Goal: Task Accomplishment & Management: Use online tool/utility

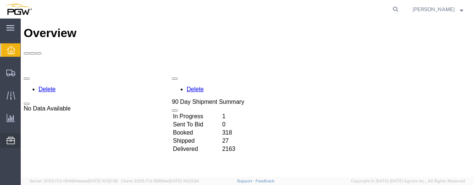
click at [0, 0] on span "Location Appointment" at bounding box center [0, 0] width 0 height 0
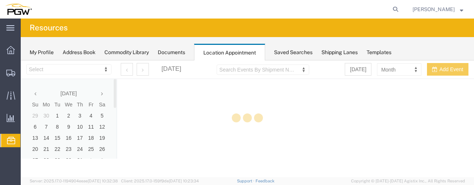
select select "28253"
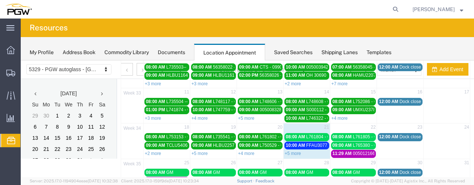
scroll to position [99, 0]
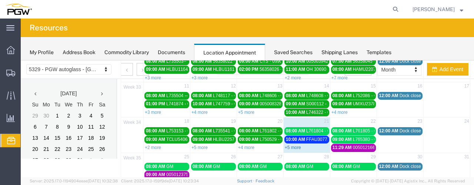
click at [292, 145] on link "+5 more" at bounding box center [293, 147] width 16 height 5
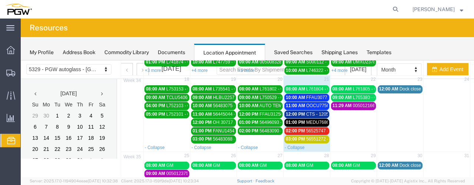
scroll to position [135, 0]
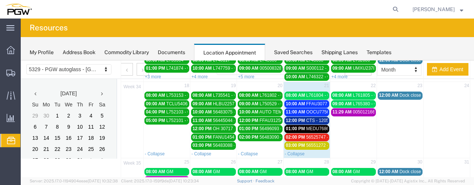
click at [317, 93] on span "L761804 - GM" at bounding box center [320, 95] width 28 height 5
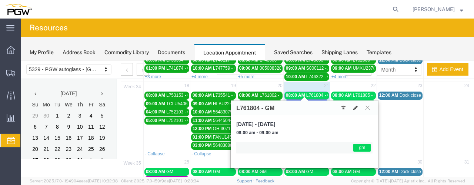
click at [317, 93] on span "L761804 - GM" at bounding box center [320, 95] width 28 height 5
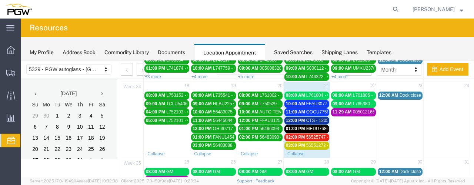
click at [319, 100] on link "10:00 AM FFAU3077143 - XYG" at bounding box center [306, 104] width 45 height 8
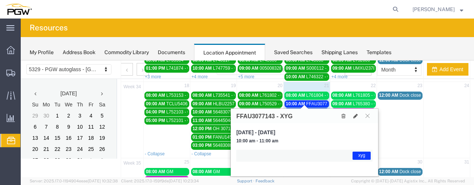
click at [319, 100] on link "10:00 AM FFAU3077143 - XYG" at bounding box center [306, 104] width 45 height 8
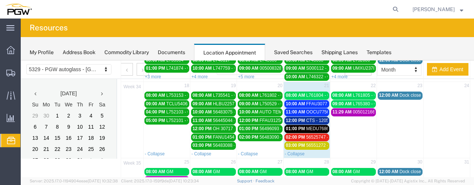
click at [317, 109] on span "OOCU7756006 - XYG" at bounding box center [328, 111] width 44 height 5
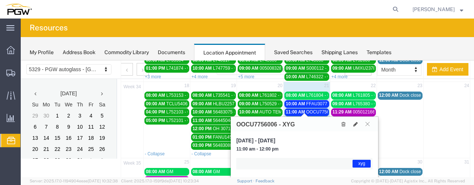
click at [317, 109] on span "OOCU7756006 - XYG" at bounding box center [328, 111] width 44 height 5
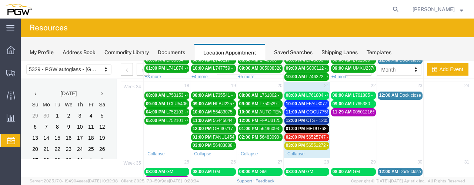
click at [316, 118] on span "CTS - 120563G - GM" at bounding box center [327, 120] width 42 height 5
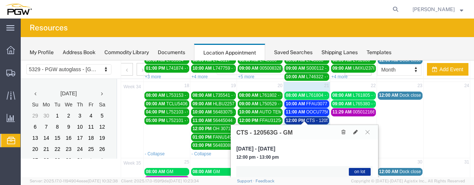
click at [316, 118] on span "CTS - 120563G - GM" at bounding box center [327, 120] width 42 height 5
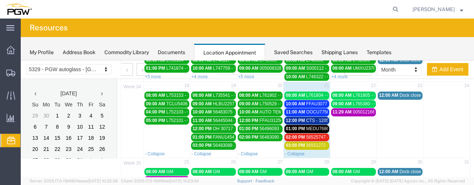
click at [315, 126] on span "MEDU7686370 - FYG" at bounding box center [327, 128] width 43 height 5
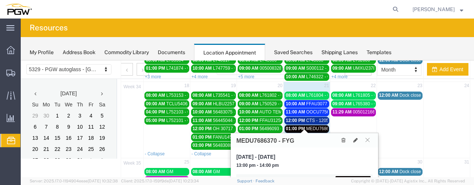
click at [315, 126] on span "MEDU7686370 - FYG" at bounding box center [327, 128] width 43 height 5
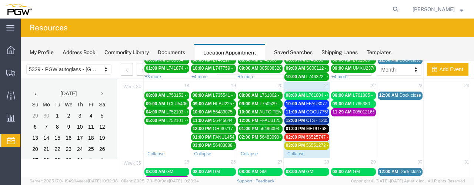
click at [315, 134] on span "56525747 - FUYAO" at bounding box center [325, 136] width 38 height 5
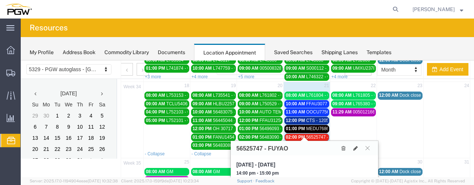
click at [315, 134] on span "56525747 - FUYAO" at bounding box center [325, 136] width 38 height 5
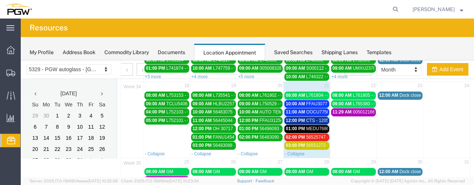
click at [311, 142] on span "56551272 - FUYAO" at bounding box center [325, 144] width 38 height 5
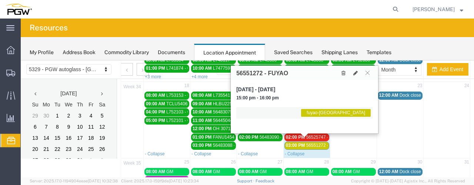
click at [311, 142] on span "56551272 - FUYAO" at bounding box center [325, 144] width 38 height 5
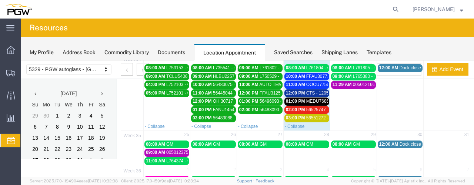
scroll to position [162, 0]
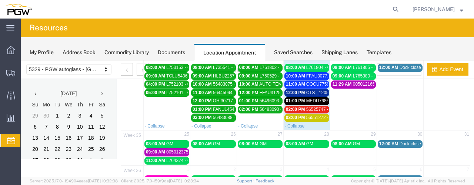
click at [306, 98] on span "MEDU7686370 - FYG" at bounding box center [327, 100] width 43 height 5
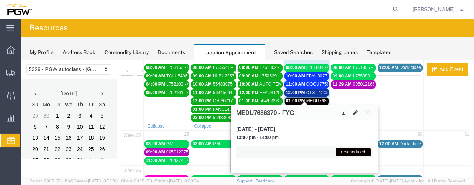
click at [306, 98] on span "MEDU7686370 - FYG" at bounding box center [327, 100] width 43 height 5
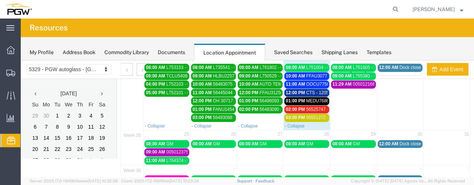
click at [305, 107] on div "02:00 PM 56525747 - FUYAO" at bounding box center [307, 110] width 42 height 6
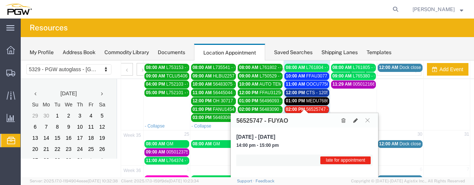
click at [305, 107] on div "02:00 PM 56525747 - FUYAO" at bounding box center [307, 110] width 42 height 6
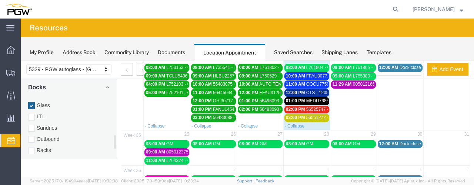
scroll to position [346, 0]
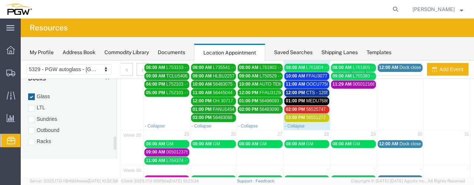
drag, startPoint x: 115, startPoint y: 90, endPoint x: 114, endPoint y: 147, distance: 57.4
click at [114, 147] on div at bounding box center [115, 142] width 3 height 13
click at [32, 138] on div at bounding box center [31, 141] width 7 height 7
click at [21, 60] on input "Racks" at bounding box center [21, 60] width 0 height 0
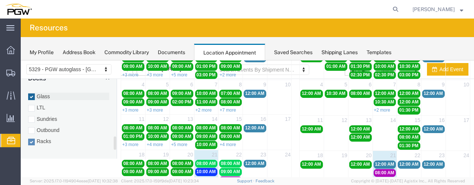
click at [31, 93] on div at bounding box center [31, 96] width 7 height 7
click at [21, 60] on input "Glass" at bounding box center [21, 60] width 0 height 0
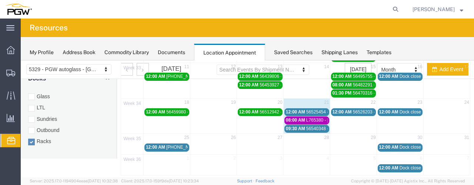
scroll to position [121, 0]
